Goal: Task Accomplishment & Management: Manage account settings

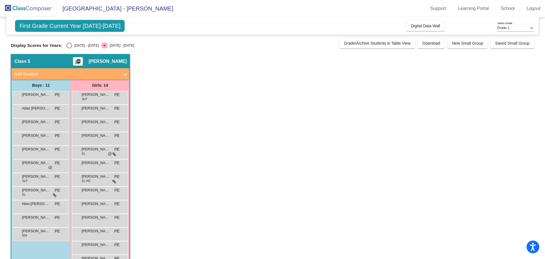
click at [66, 47] on div "Select an option" at bounding box center [69, 46] width 6 height 6
click at [69, 48] on input "[DATE] - [DATE]" at bounding box center [69, 48] width 0 height 0
radio input "true"
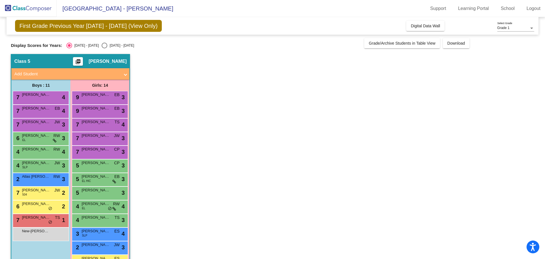
click at [102, 44] on div "Select an option" at bounding box center [105, 46] width 6 height 6
click at [104, 48] on input "[DATE] - [DATE]" at bounding box center [104, 48] width 0 height 0
radio input "true"
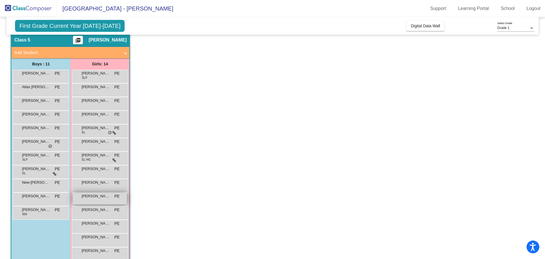
scroll to position [32, 0]
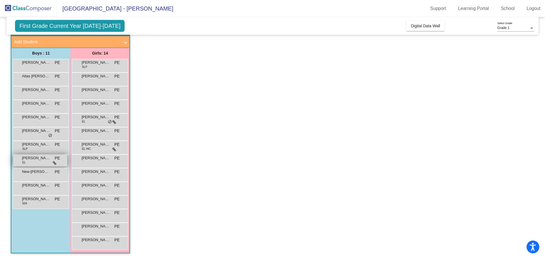
click at [24, 158] on span "[PERSON_NAME]" at bounding box center [36, 158] width 28 height 6
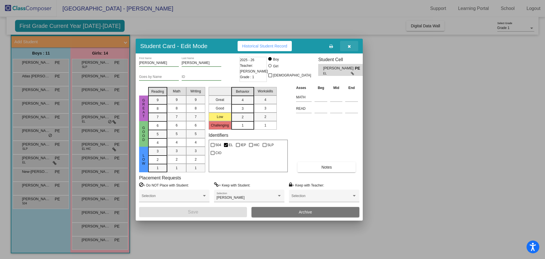
click at [350, 45] on icon "button" at bounding box center [349, 46] width 3 height 4
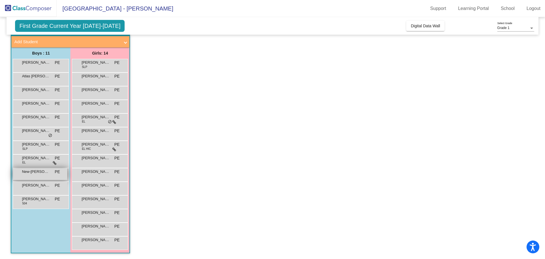
click at [48, 170] on span "New-[PERSON_NAME]" at bounding box center [36, 172] width 28 height 6
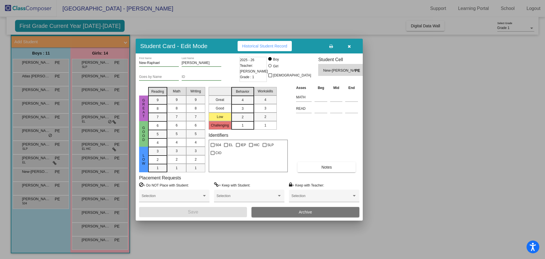
click at [350, 46] on icon "button" at bounding box center [349, 46] width 3 height 4
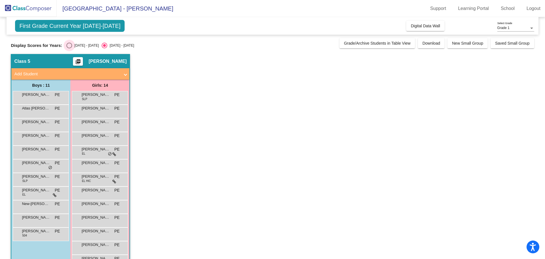
click at [68, 46] on div "Select an option" at bounding box center [69, 46] width 6 height 6
click at [69, 48] on input "[DATE] - [DATE]" at bounding box center [69, 48] width 0 height 0
radio input "true"
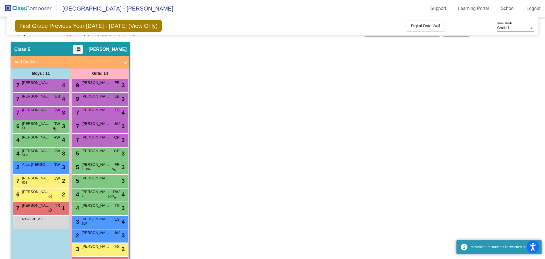
scroll to position [32, 0]
